Goal: Task Accomplishment & Management: Manage account settings

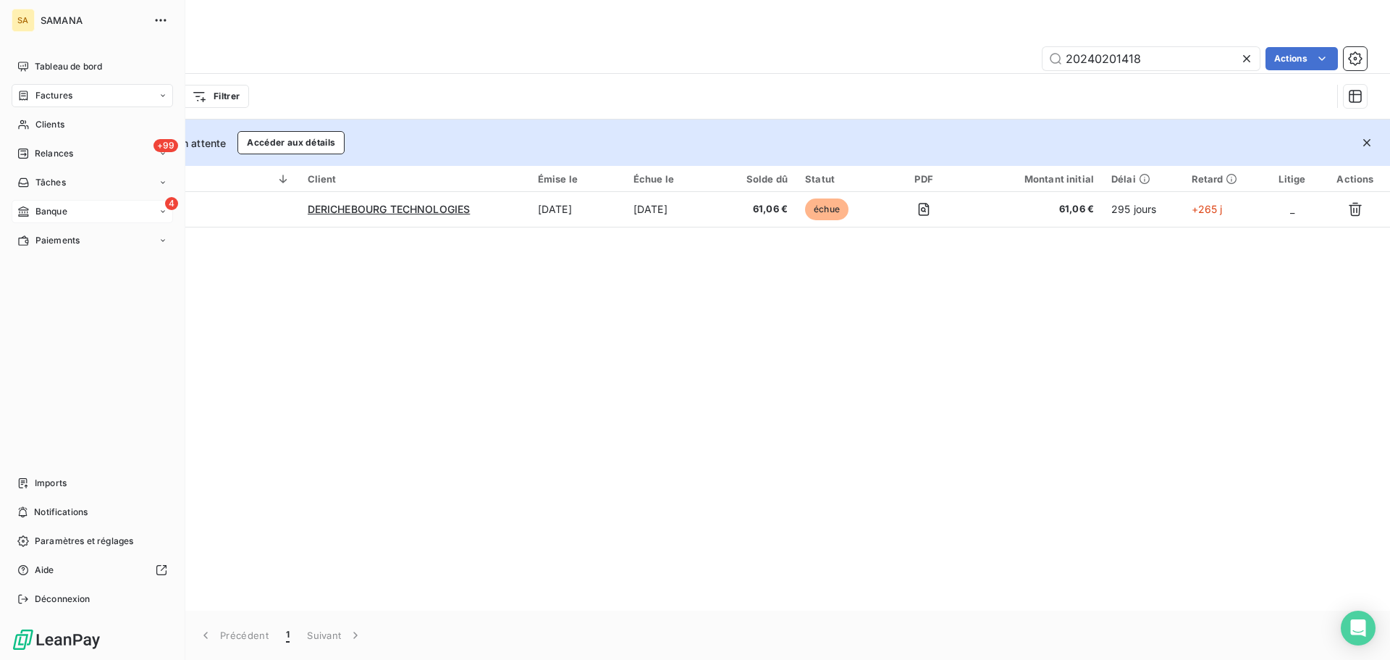
click at [44, 217] on span "Banque" at bounding box center [51, 211] width 32 height 13
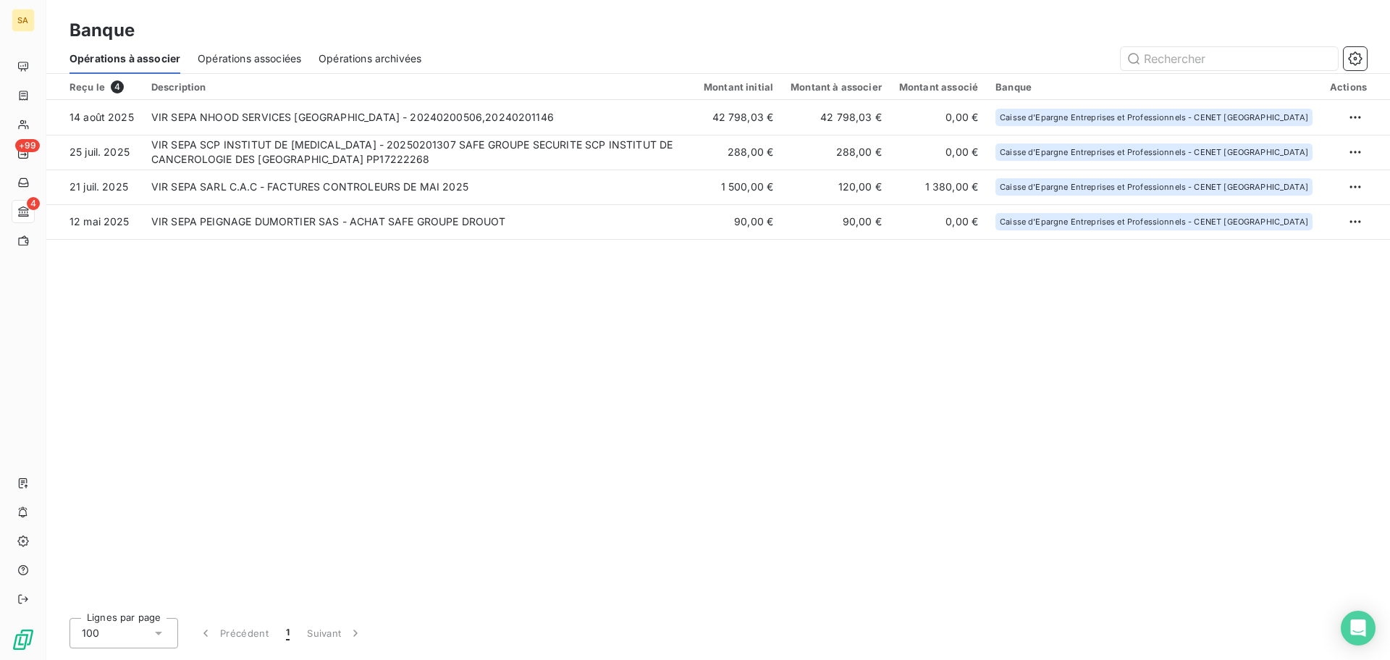
click at [364, 356] on div "Reçu le 4 Description Montant initial Montant à associer Montant associé Banque…" at bounding box center [718, 340] width 1344 height 532
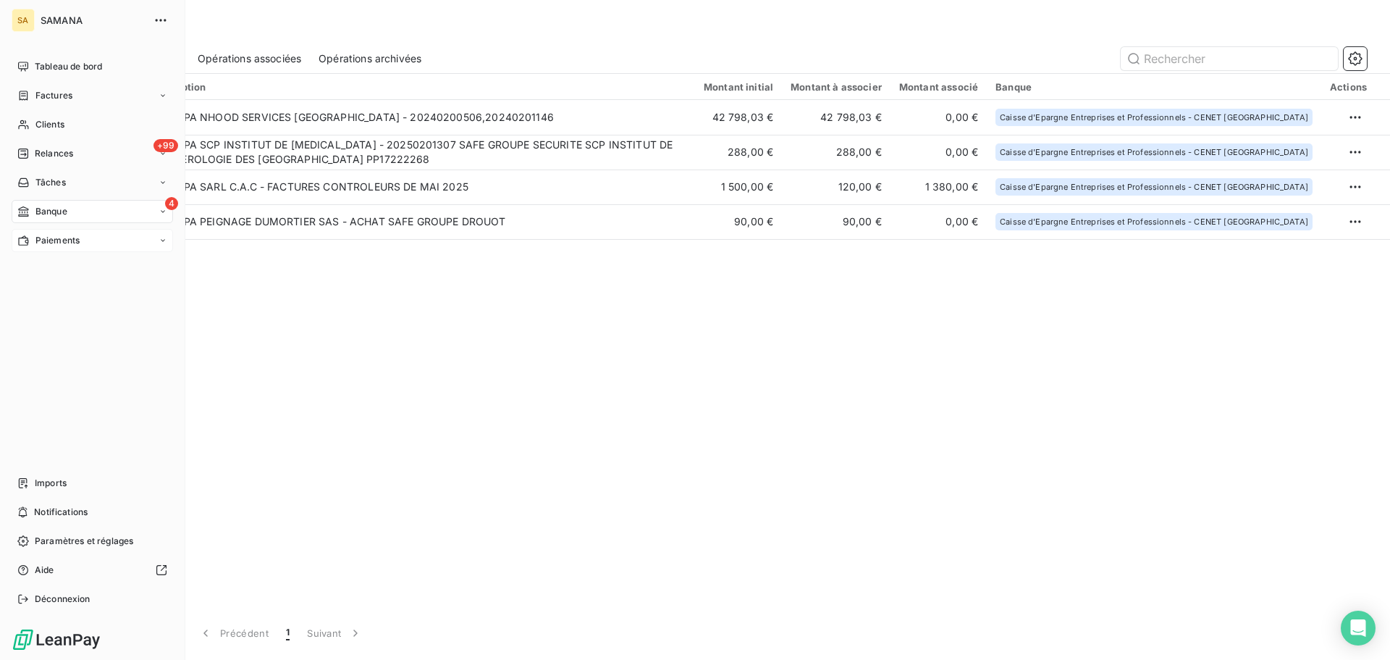
click at [24, 243] on icon at bounding box center [23, 241] width 12 height 12
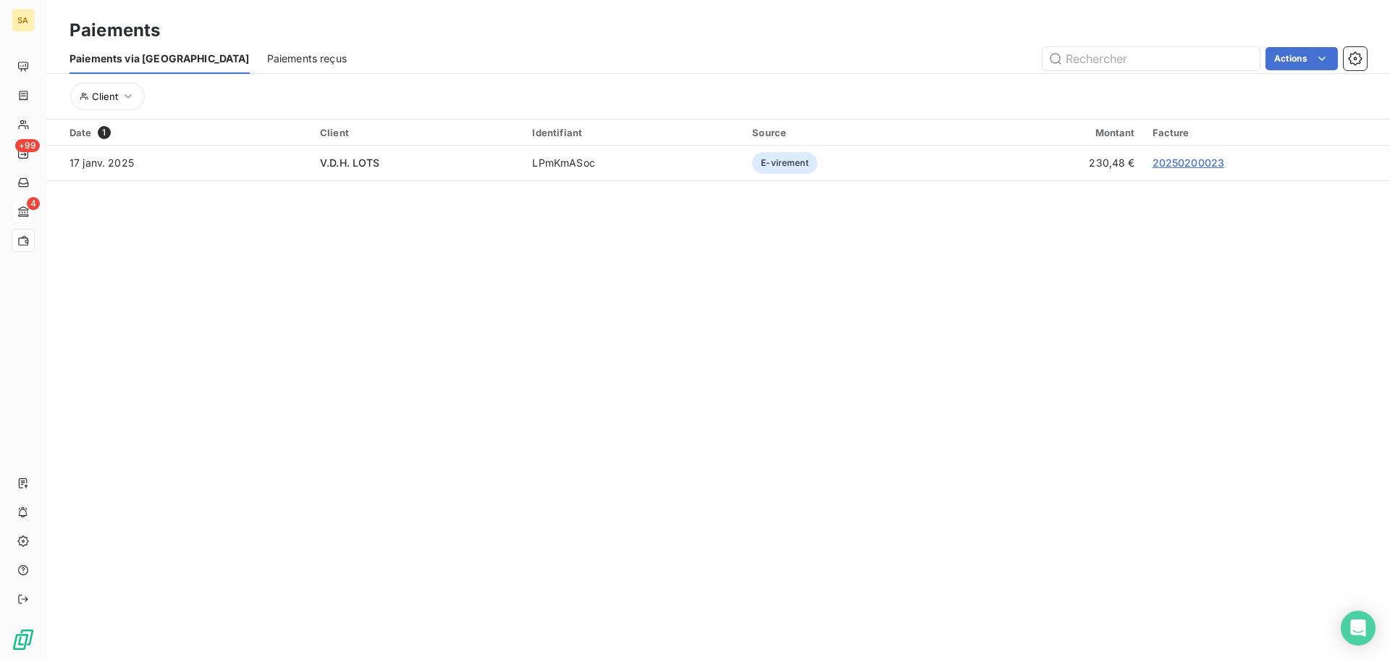
click at [269, 62] on span "Paiements reçus" at bounding box center [307, 58] width 80 height 14
